Goal: Information Seeking & Learning: Learn about a topic

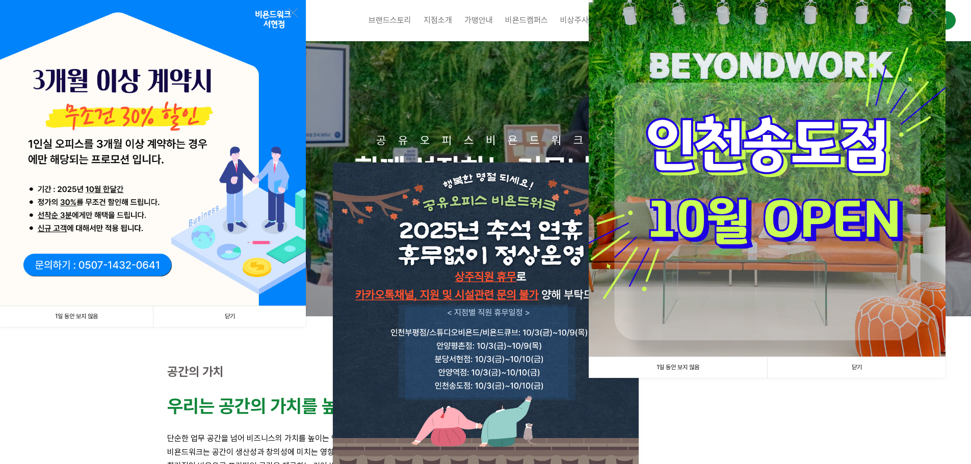
click at [174, 150] on img at bounding box center [153, 153] width 306 height 306
click at [291, 13] on link at bounding box center [292, 12] width 9 height 9
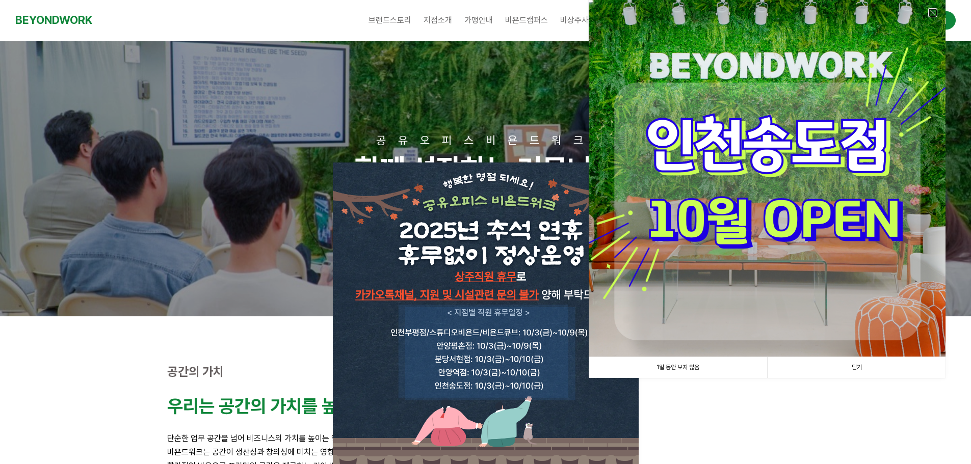
click at [931, 13] on link at bounding box center [932, 12] width 9 height 9
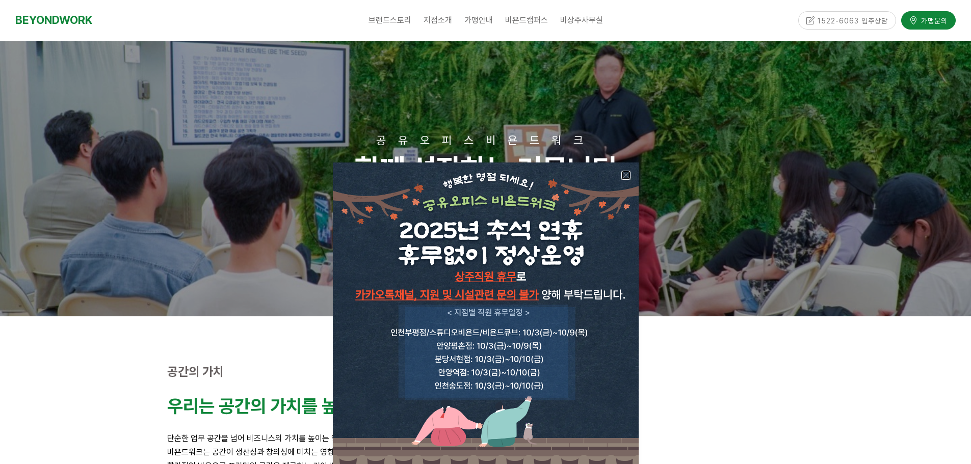
click at [627, 178] on link at bounding box center [625, 175] width 9 height 9
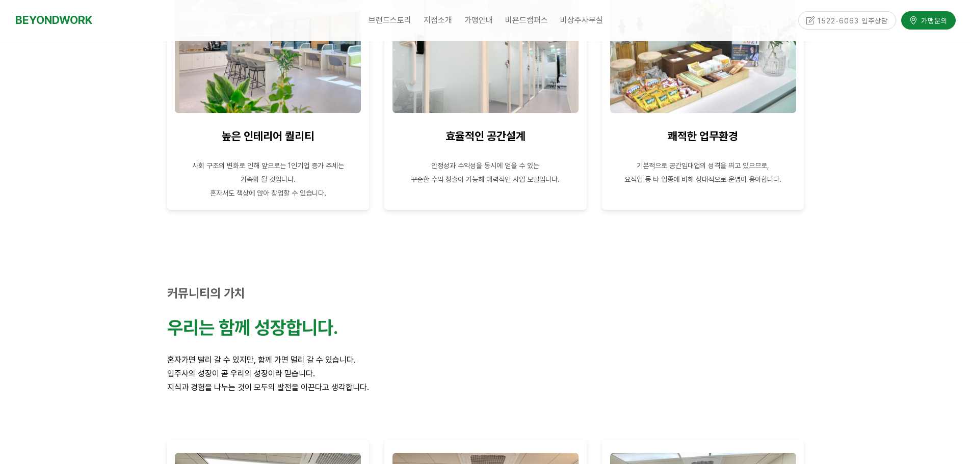
scroll to position [560, 0]
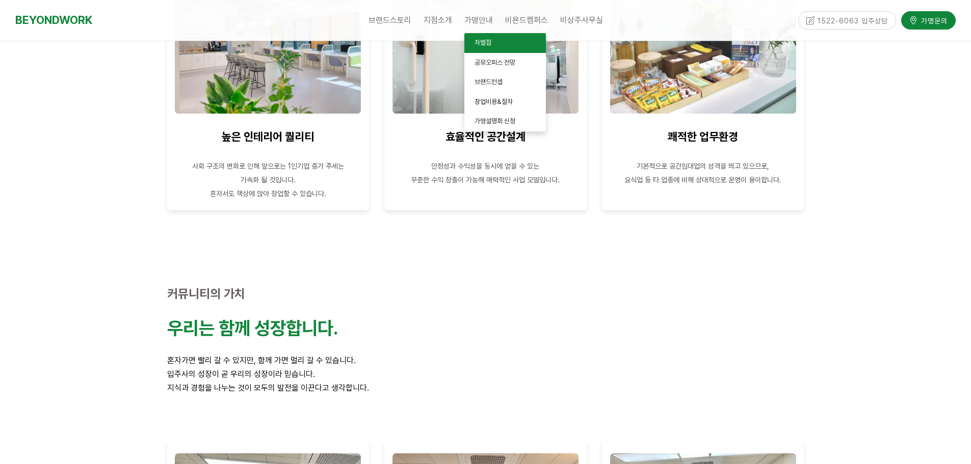
click at [480, 42] on span "차별점" at bounding box center [482, 43] width 17 height 8
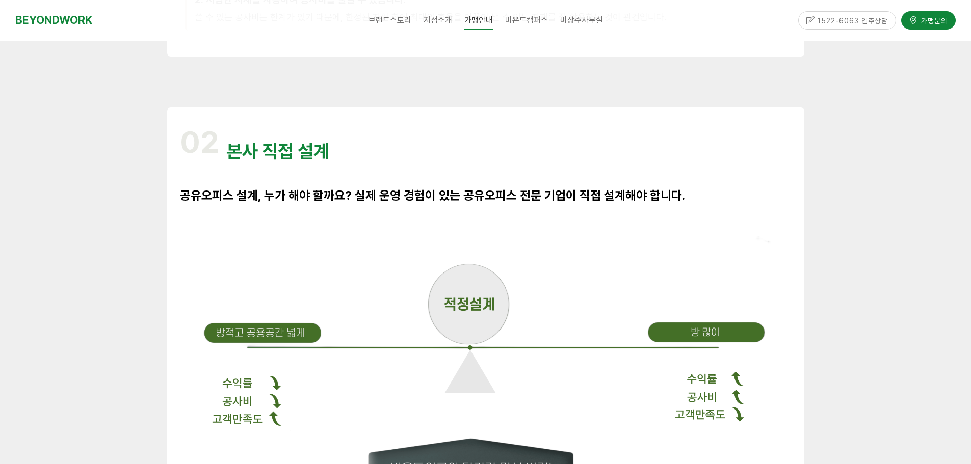
scroll to position [510, 0]
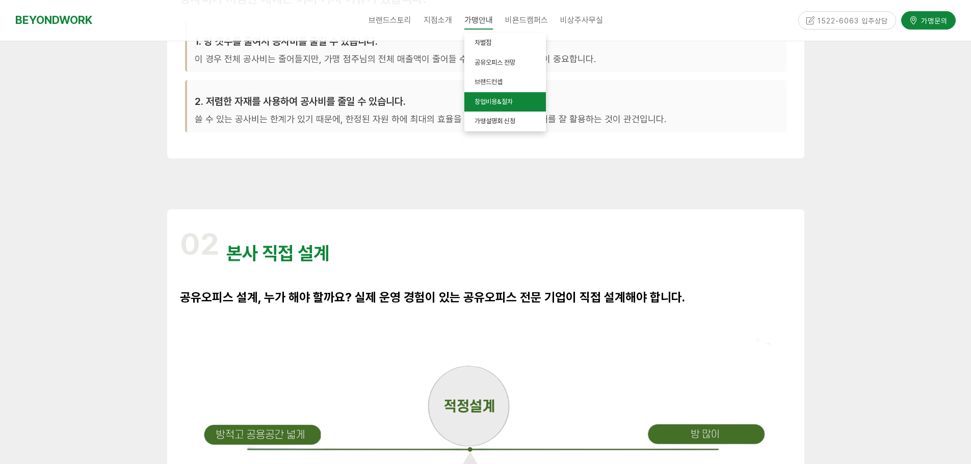
click at [497, 102] on span "창업비용&절차" at bounding box center [493, 102] width 38 height 8
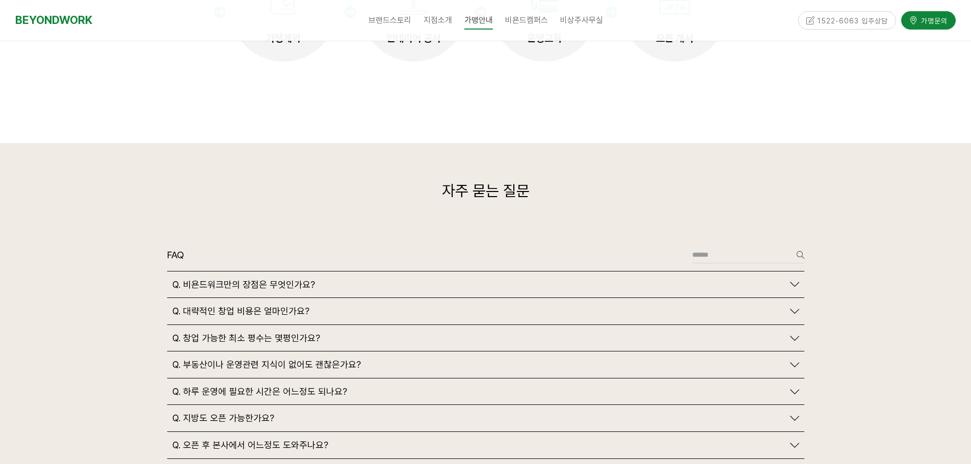
scroll to position [2242, 0]
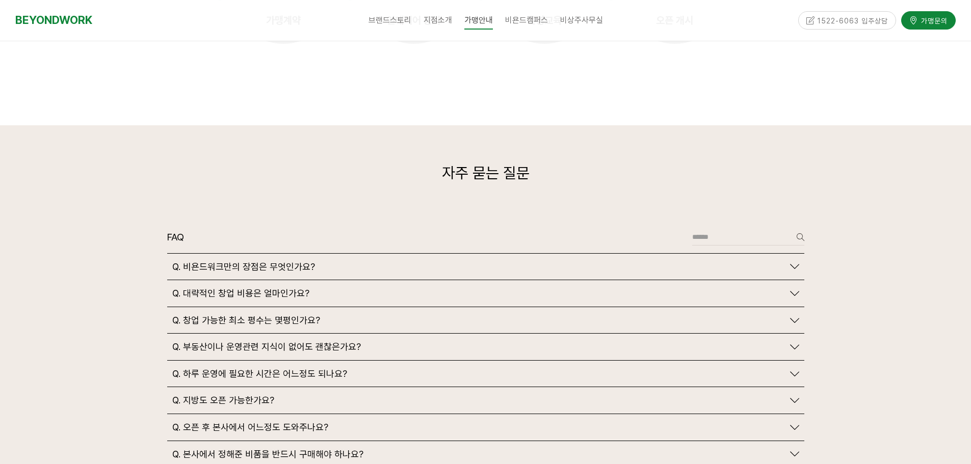
click at [797, 262] on icon at bounding box center [794, 266] width 9 height 9
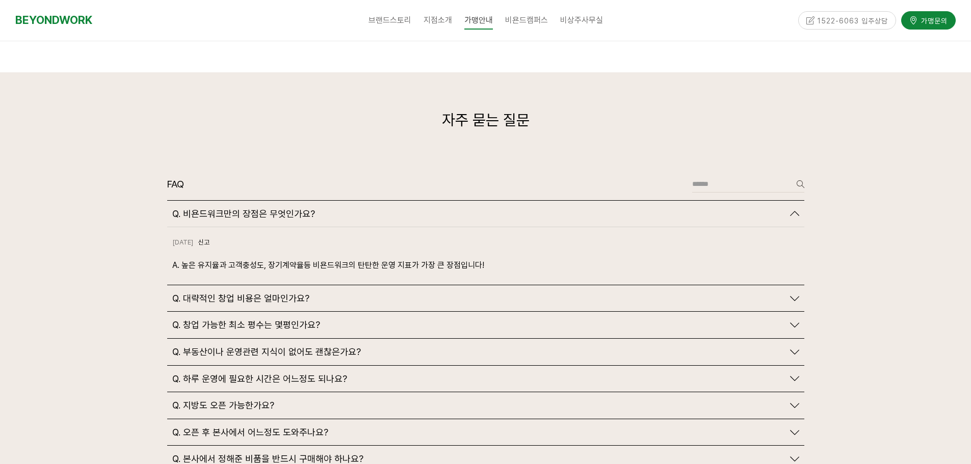
scroll to position [2344, 0]
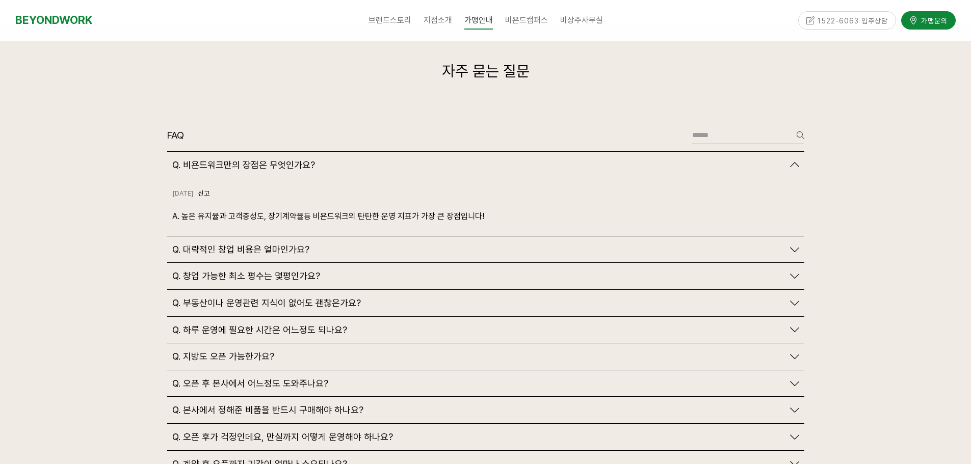
click at [795, 245] on icon at bounding box center [794, 249] width 9 height 9
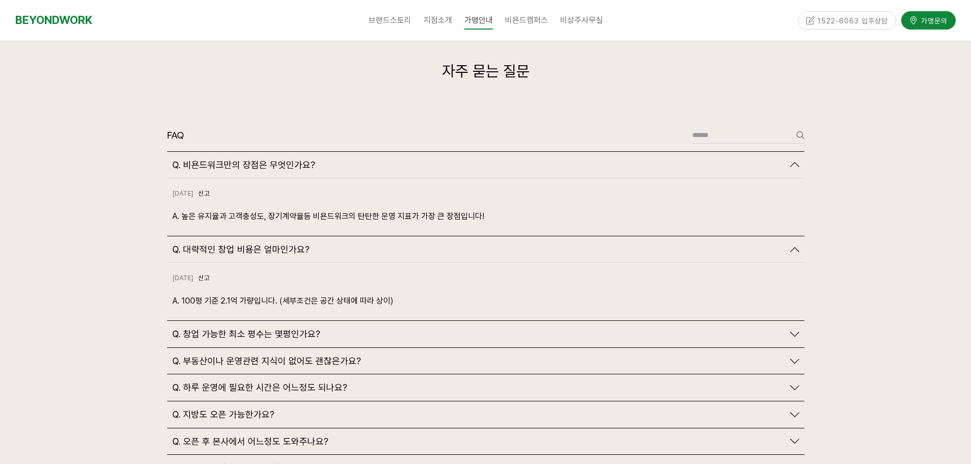
click at [795, 330] on icon at bounding box center [794, 334] width 9 height 9
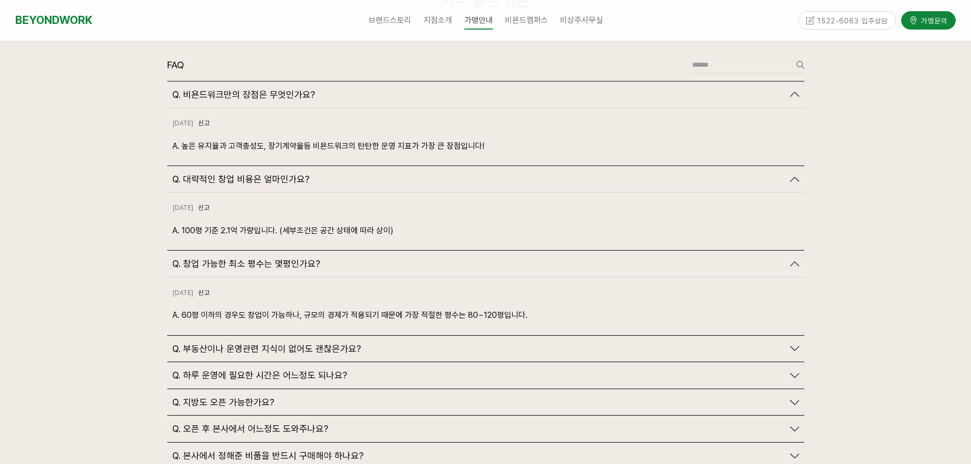
scroll to position [2497, 0]
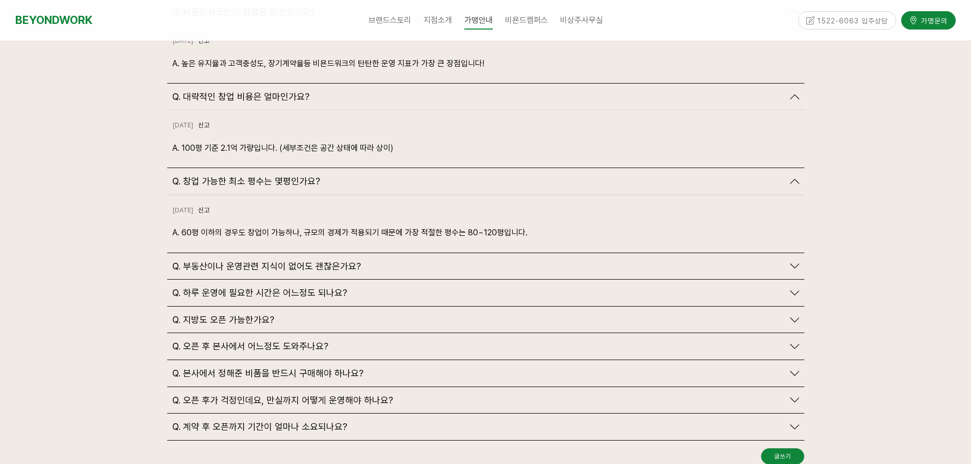
click at [792, 261] on icon at bounding box center [794, 265] width 9 height 9
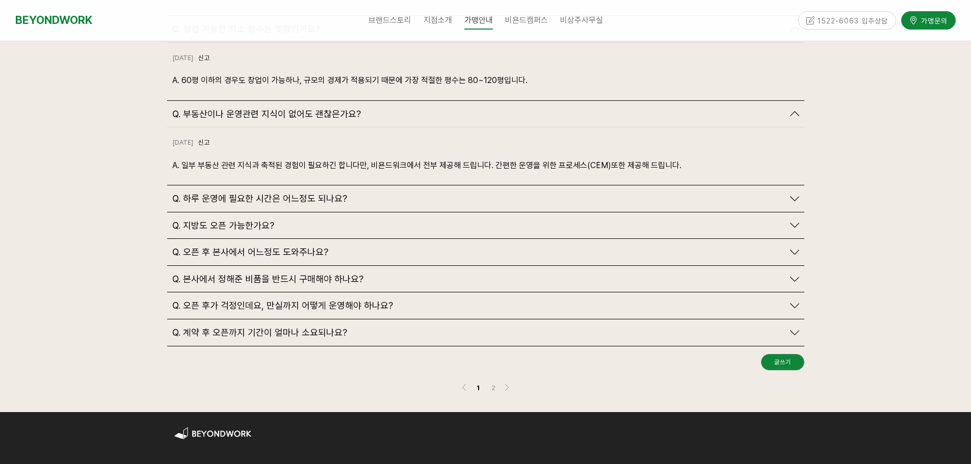
scroll to position [2650, 0]
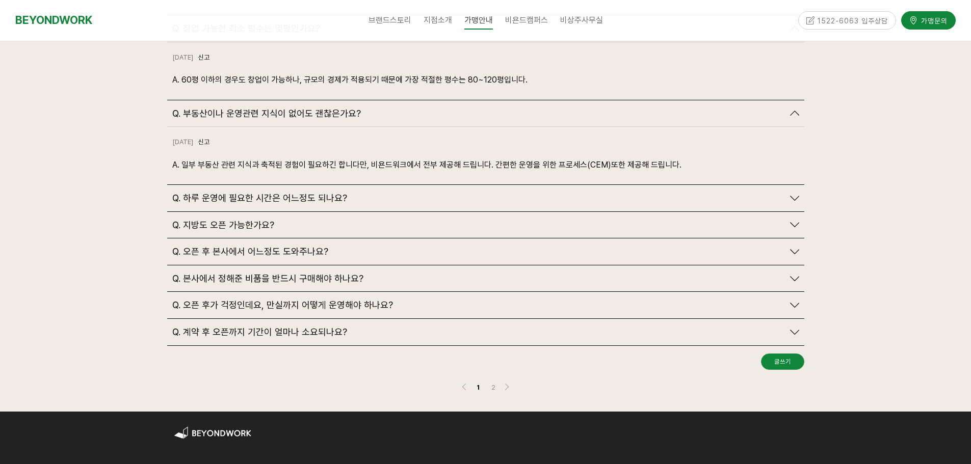
click at [795, 194] on icon at bounding box center [794, 198] width 9 height 9
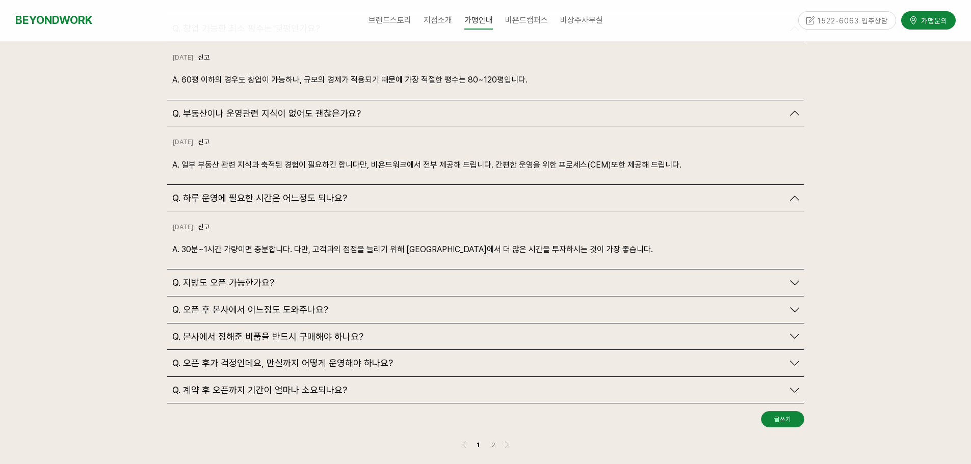
click at [792, 332] on icon at bounding box center [794, 336] width 9 height 9
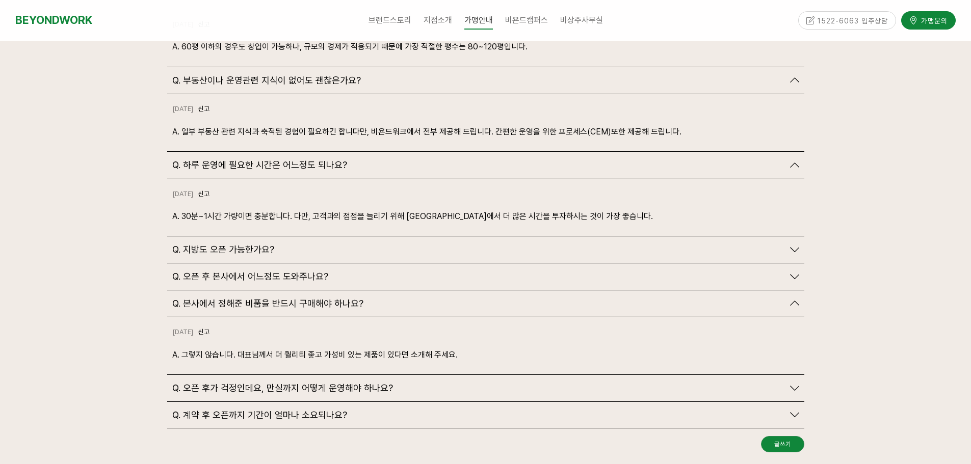
scroll to position [2700, 0]
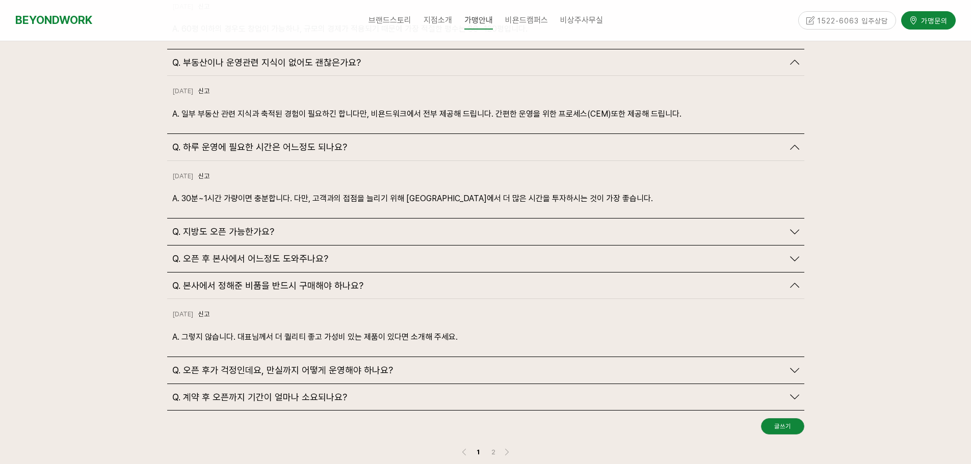
click at [792, 254] on icon at bounding box center [794, 258] width 9 height 9
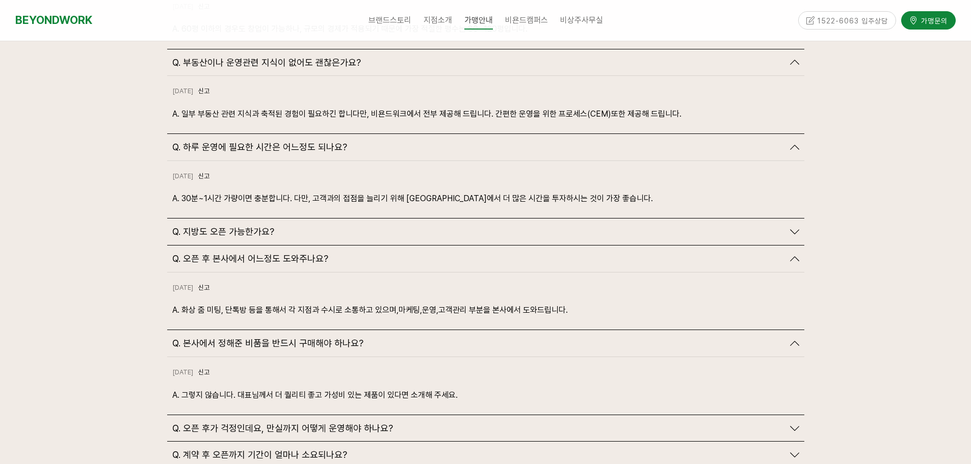
click at [796, 227] on icon at bounding box center [794, 231] width 9 height 9
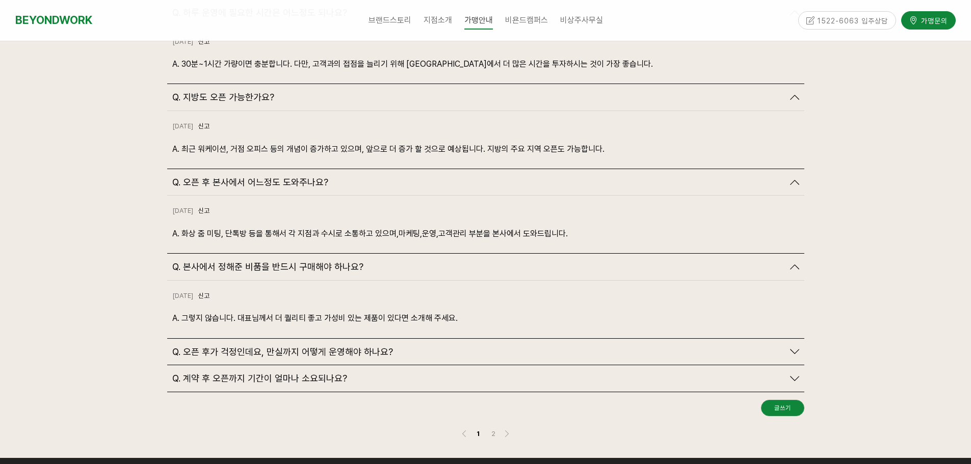
scroll to position [2853, 0]
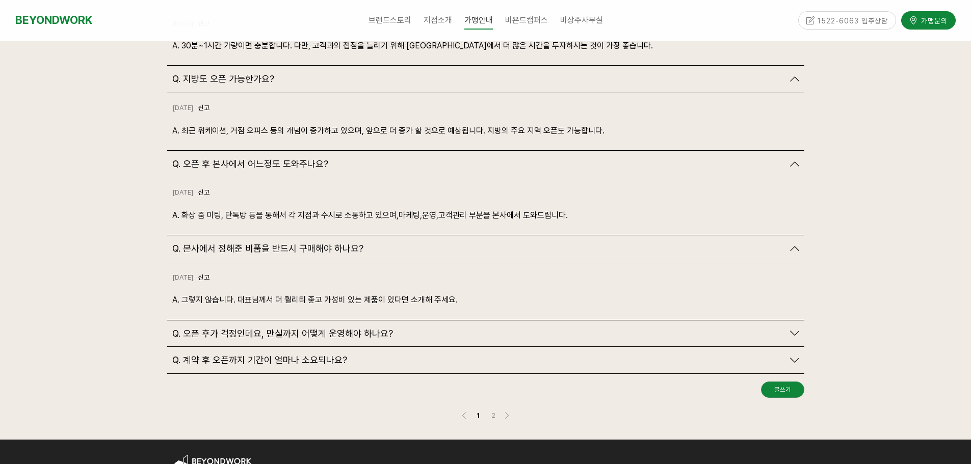
click at [795, 329] on icon at bounding box center [794, 333] width 9 height 9
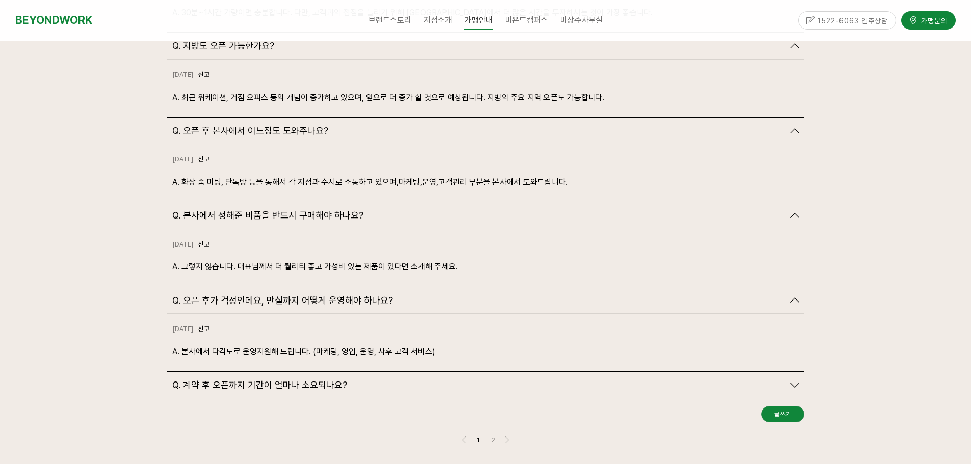
scroll to position [2904, 0]
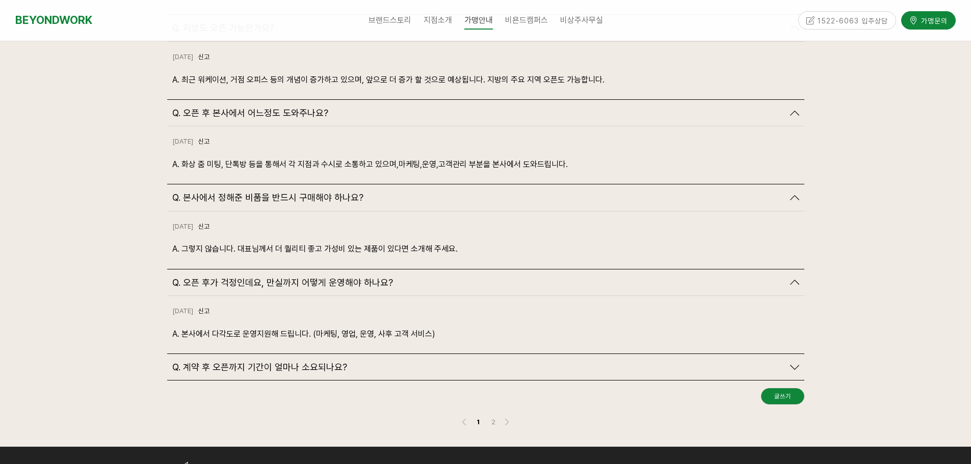
click at [797, 363] on icon at bounding box center [794, 367] width 9 height 9
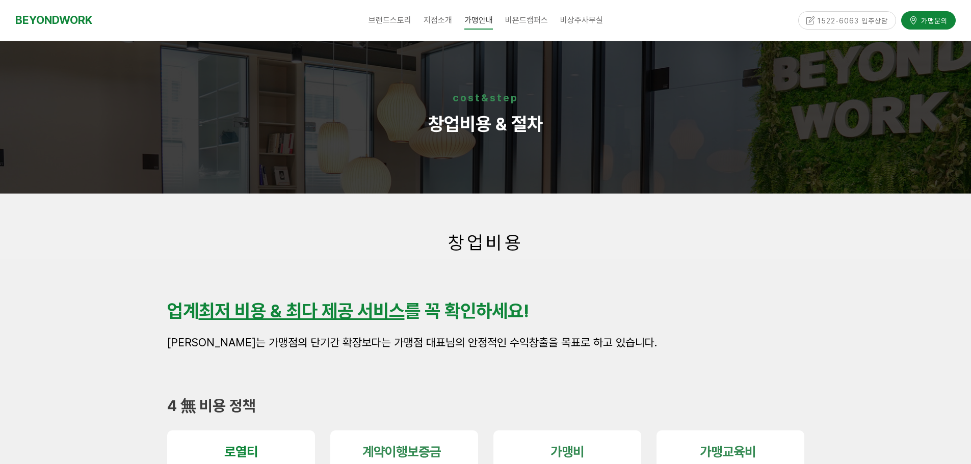
scroll to position [0, 0]
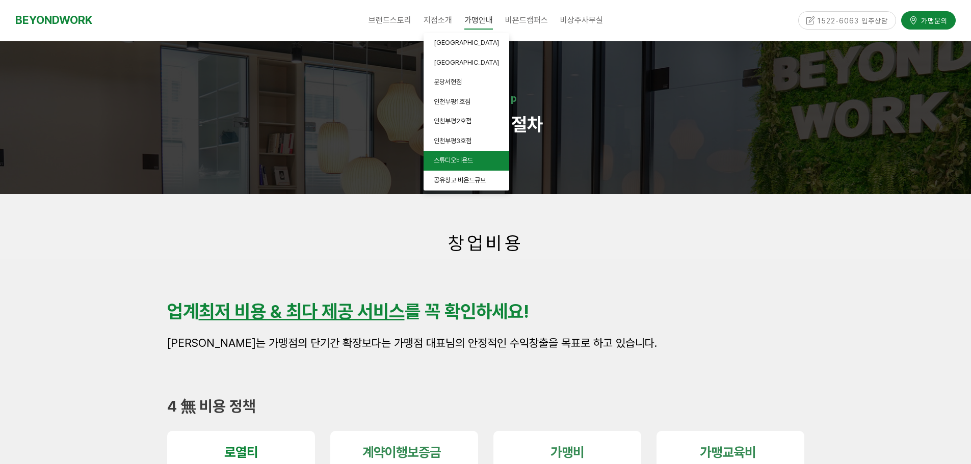
click at [462, 157] on span "스튜디오비욘드" at bounding box center [453, 160] width 39 height 8
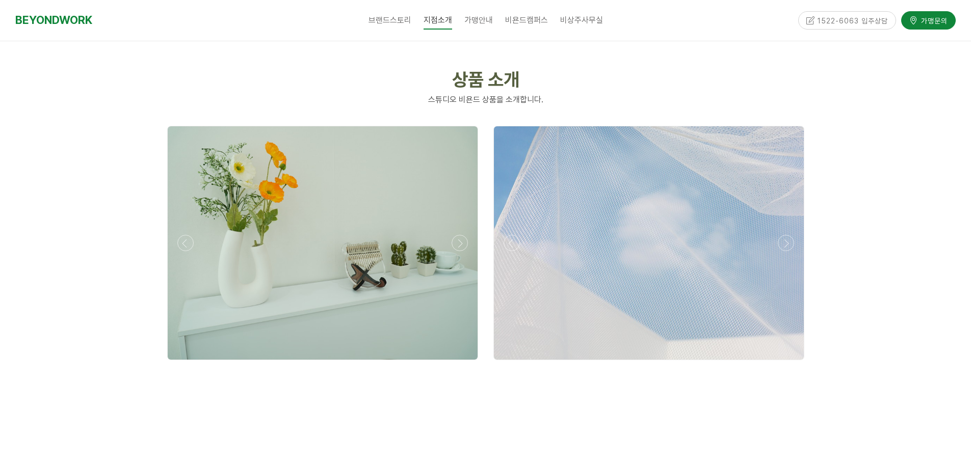
scroll to position [1070, 0]
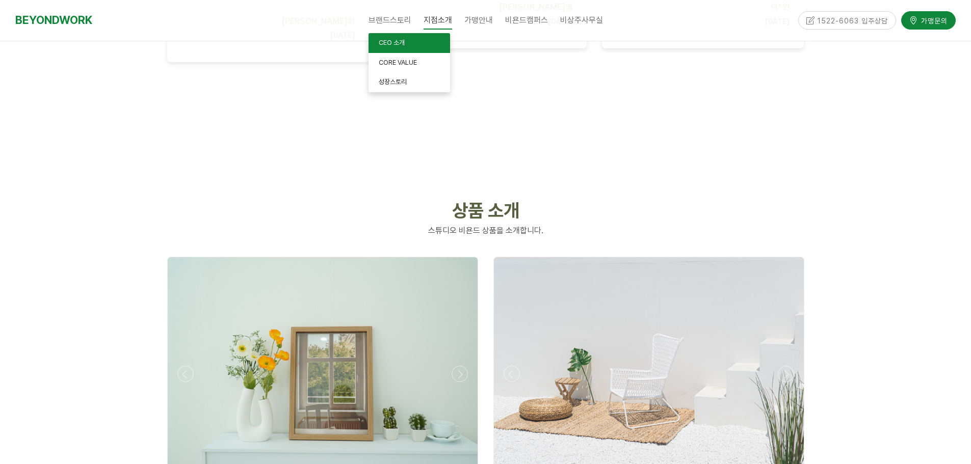
click at [389, 41] on span "CEO 소개" at bounding box center [392, 43] width 26 height 8
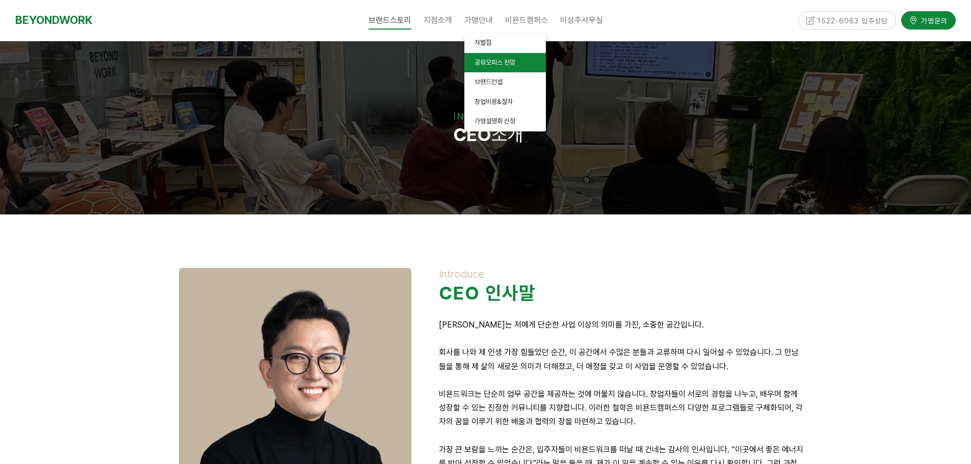
click at [490, 60] on span "공유오피스 전망" at bounding box center [494, 63] width 41 height 8
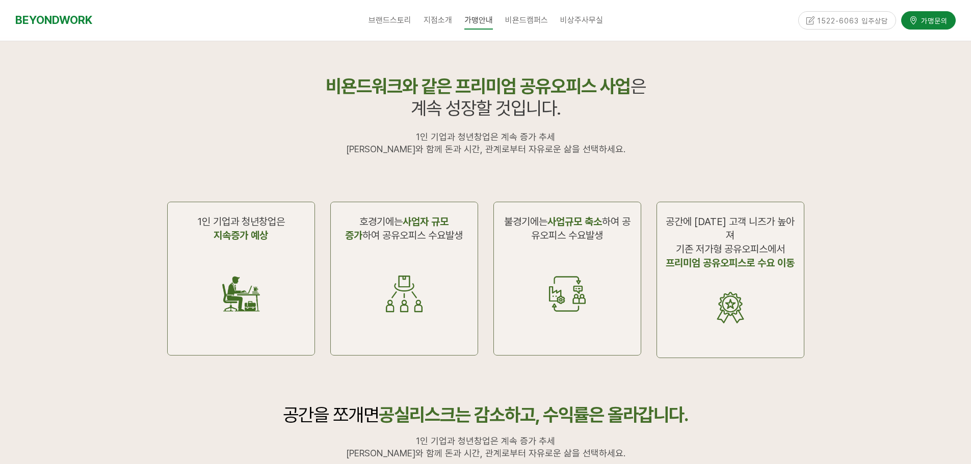
scroll to position [204, 0]
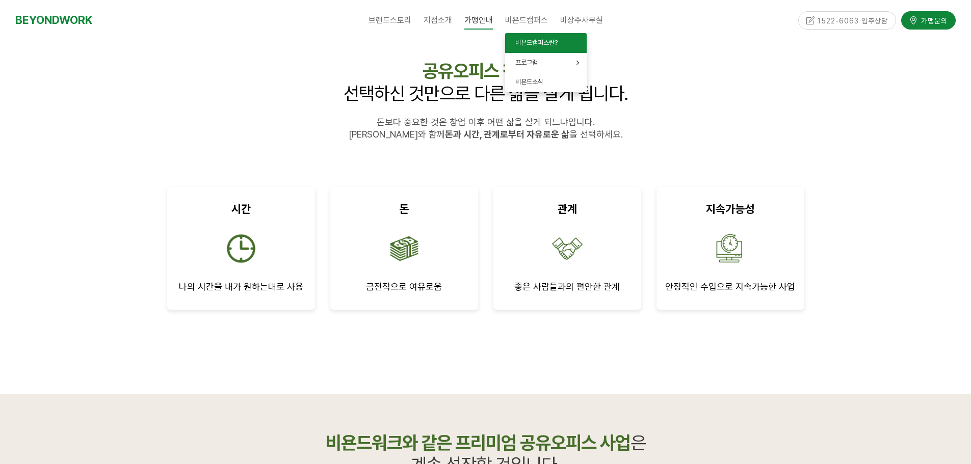
click at [534, 42] on span "비욘드캠퍼스란?" at bounding box center [536, 43] width 42 height 8
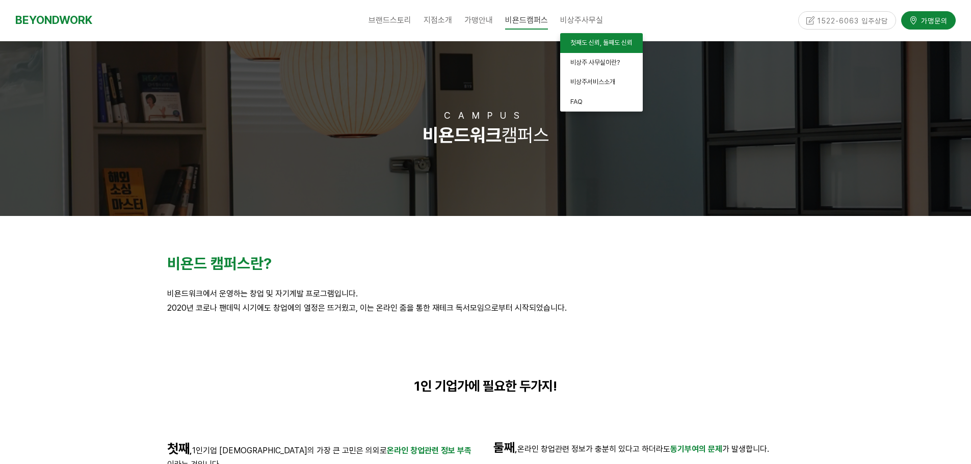
click at [584, 43] on span "첫째도 신뢰, 둘째도 신뢰" at bounding box center [601, 43] width 62 height 8
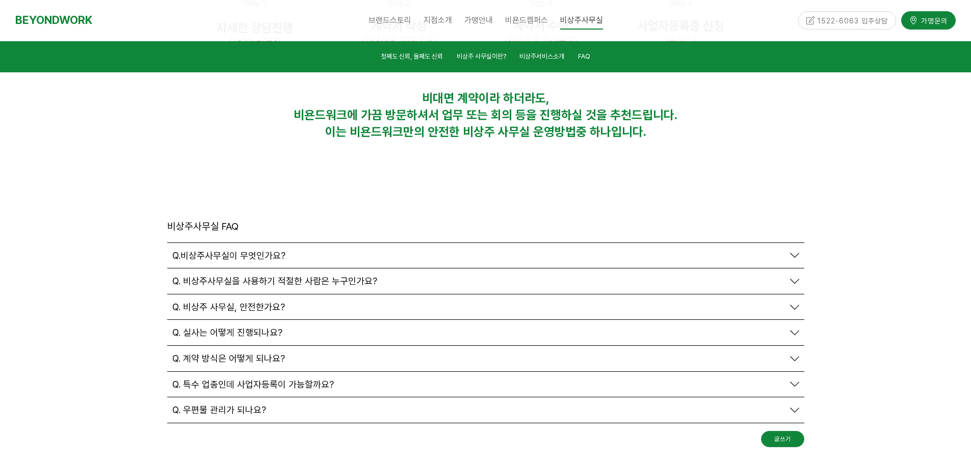
scroll to position [3436, 0]
